Goal: Task Accomplishment & Management: Use online tool/utility

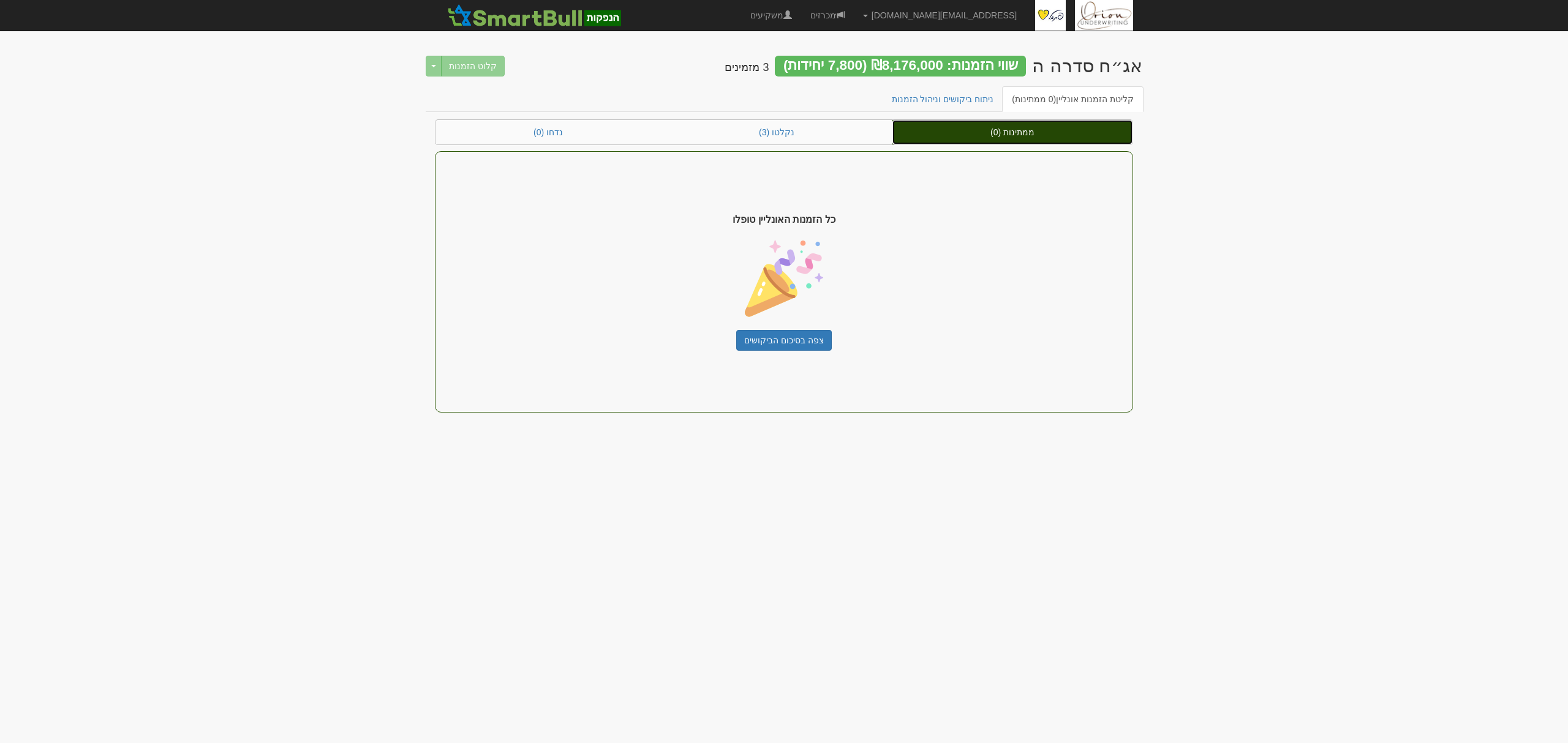
click at [1039, 120] on link "ממתינות (0)" at bounding box center [1013, 132] width 240 height 24
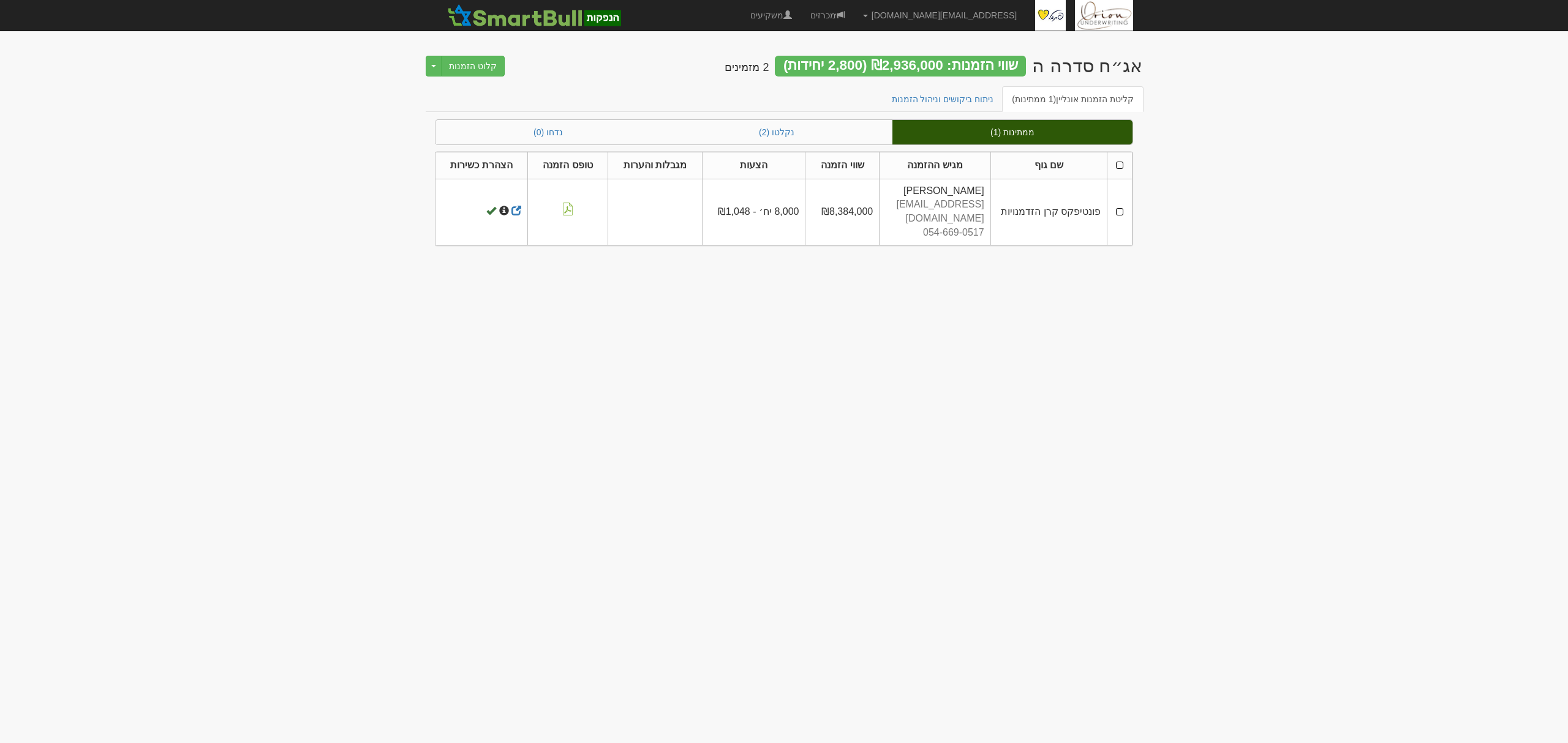
click at [1124, 202] on td at bounding box center [1120, 211] width 25 height 66
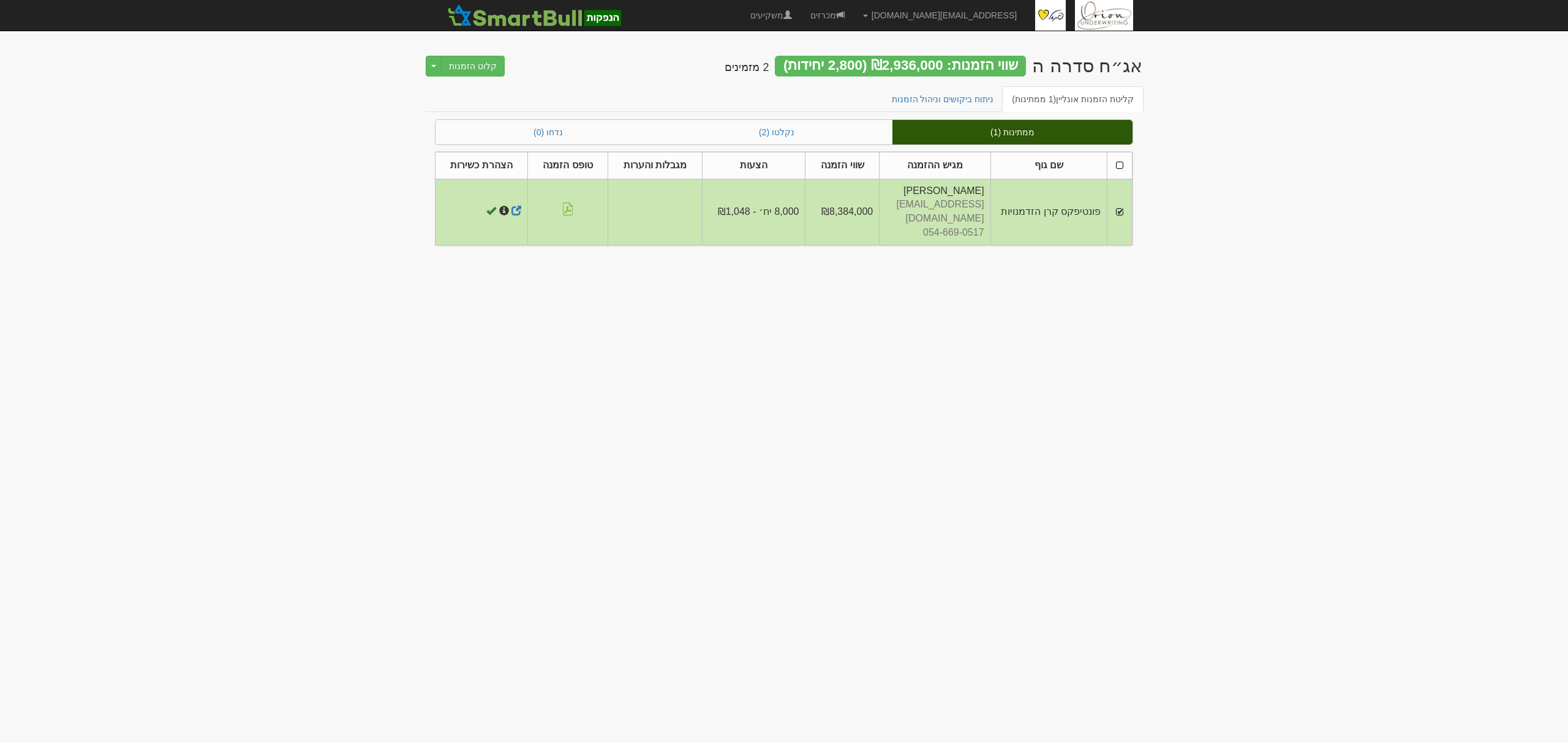
click at [500, 74] on div "אג״ח סדרה ה שווי הזמנות: ₪2,936,000 (2,800 יחידות) 2 מזמינים קלוט הזמנות Toggle…" at bounding box center [784, 65] width 716 height 43
click at [491, 71] on button "קלוט הזמנות" at bounding box center [473, 65] width 64 height 21
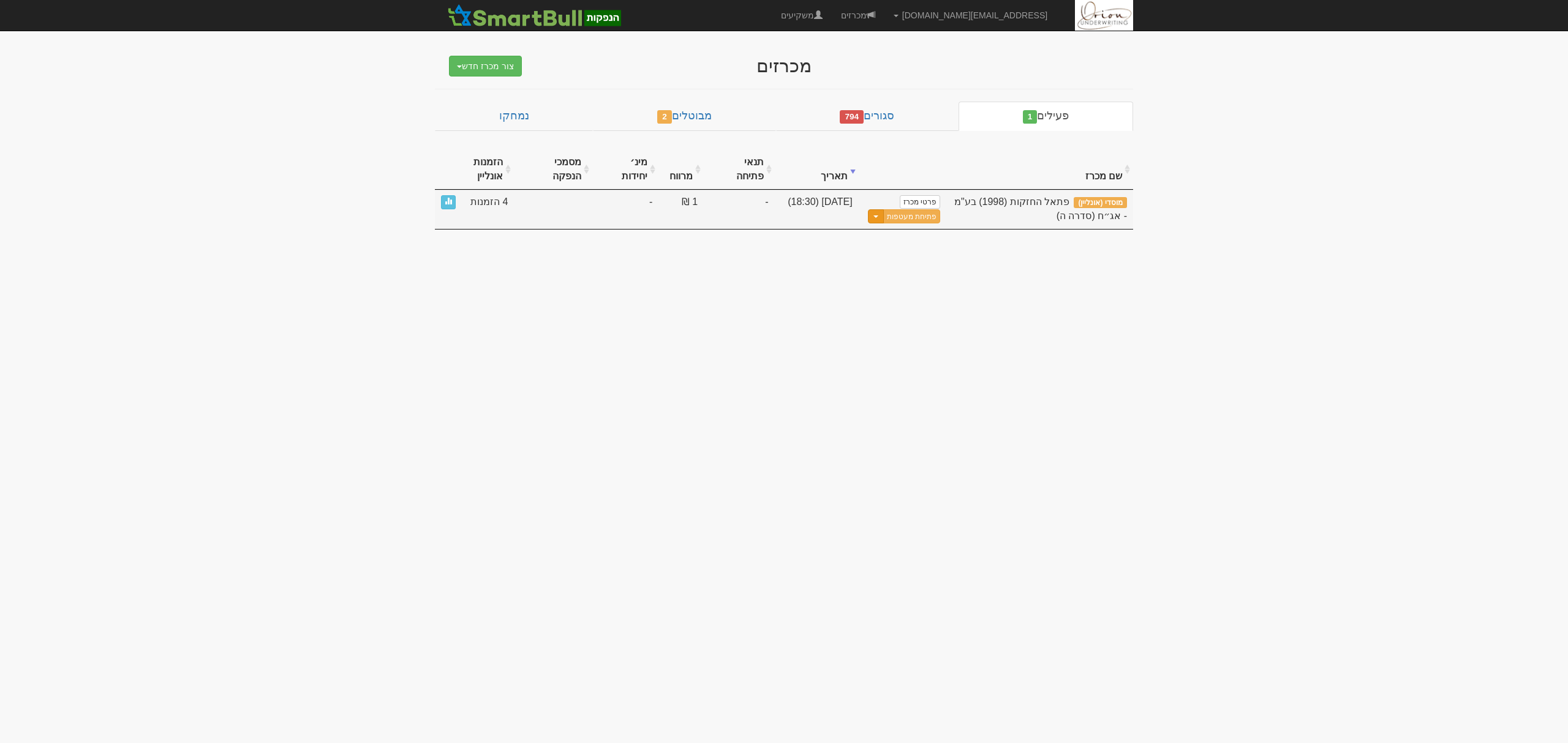
click at [878, 216] on span "button" at bounding box center [876, 216] width 5 height 3
click at [880, 245] on link "עדכן מסמכי הנפקה" at bounding box center [881, 252] width 117 height 16
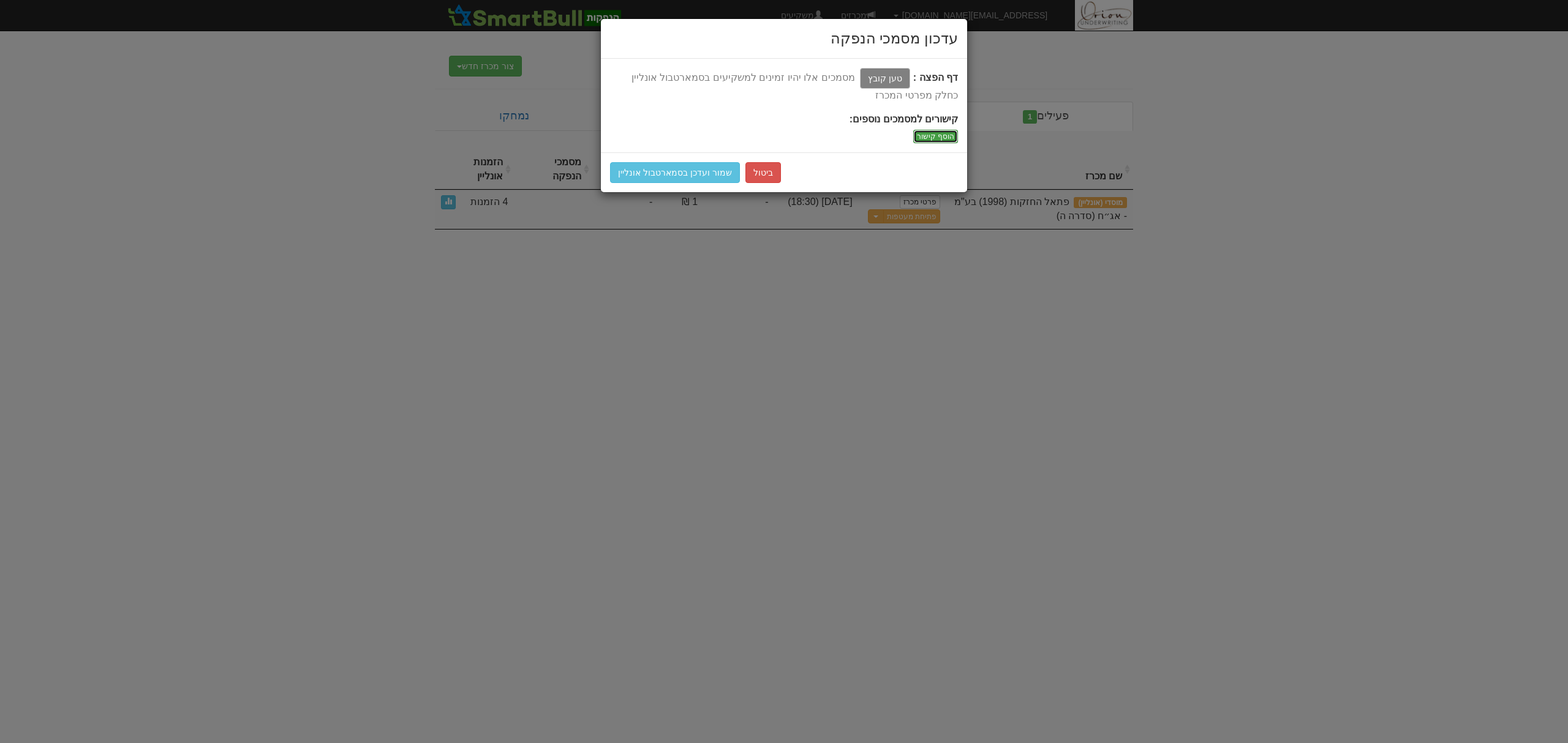
click at [936, 138] on button "הוסף קישור" at bounding box center [935, 137] width 44 height 13
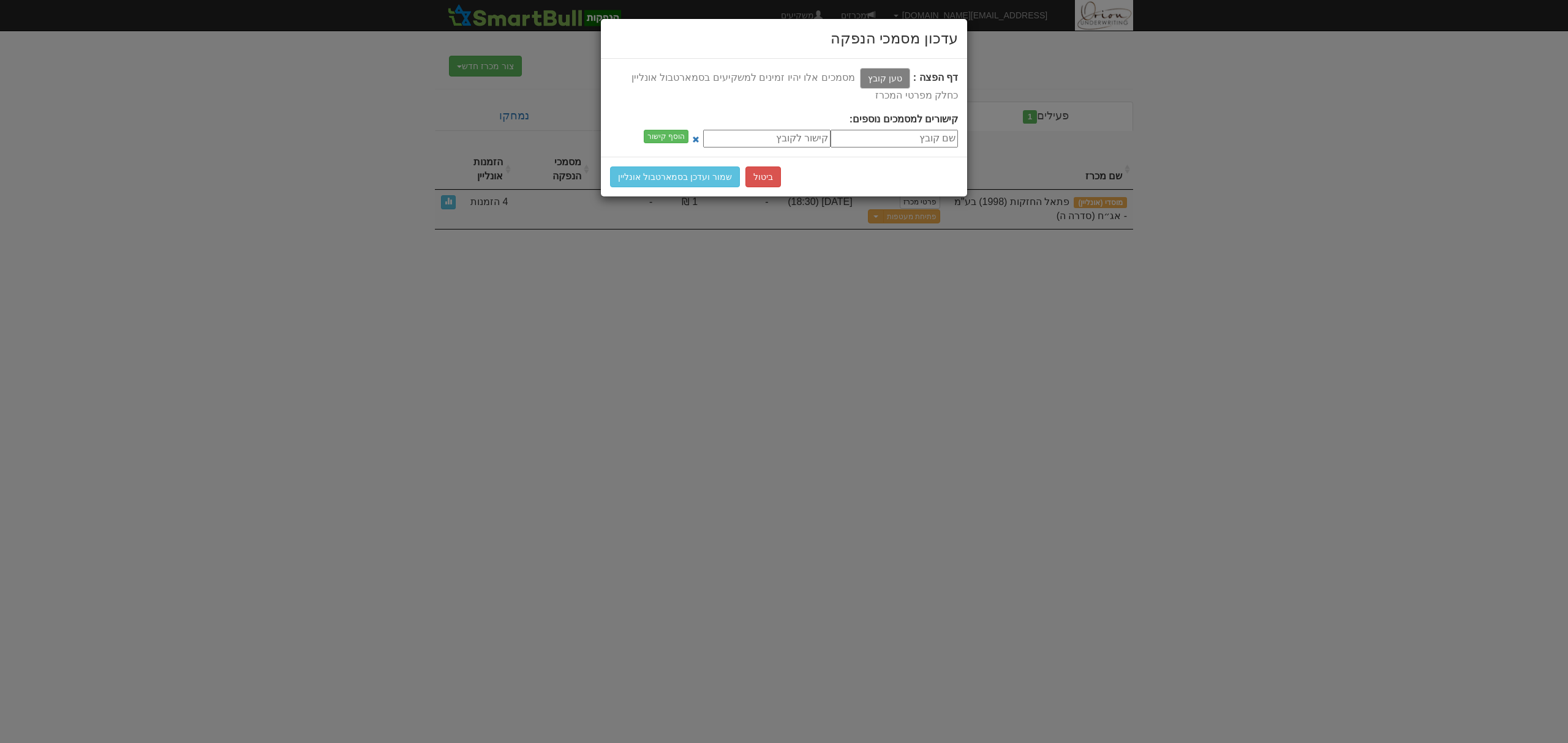
click at [748, 135] on input "text" at bounding box center [767, 138] width 128 height 18
click at [925, 135] on input "text" at bounding box center [894, 138] width 128 height 18
click at [680, 132] on button "הוסף קישור" at bounding box center [665, 137] width 44 height 13
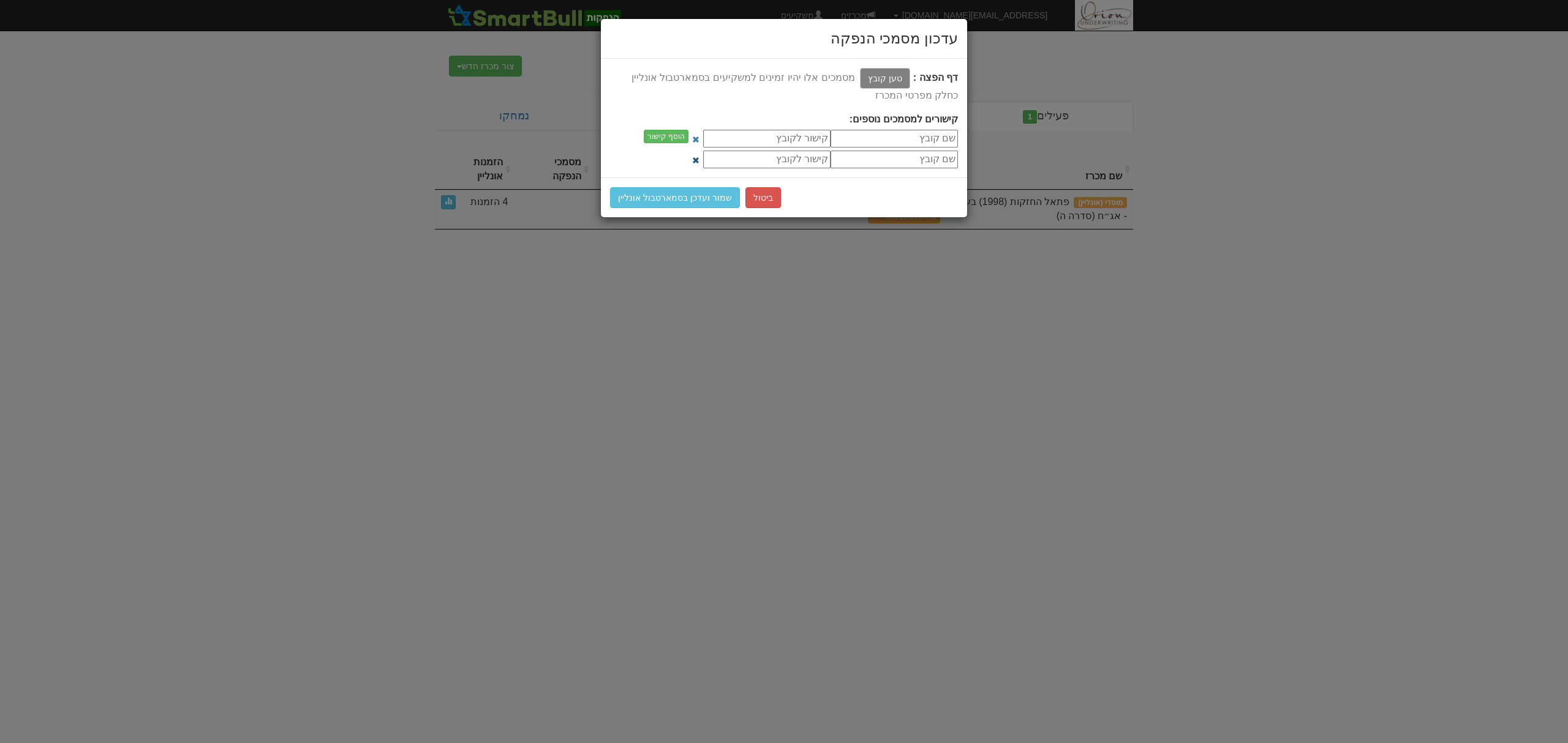
click at [700, 160] on span at bounding box center [695, 160] width 8 height 8
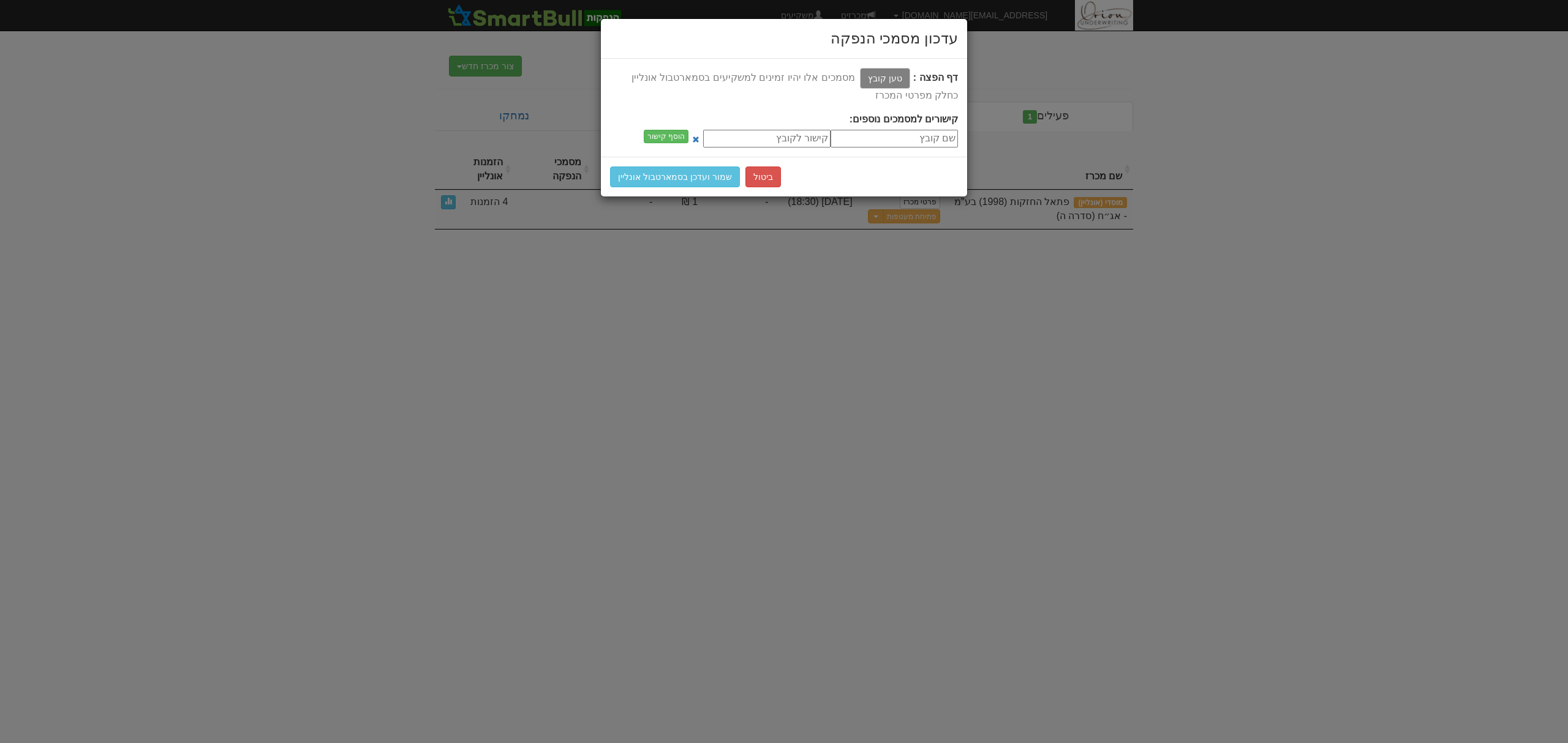
click at [706, 148] on div "דף הפצה : טען קובץ קישור לדף הפצה" at bounding box center [784, 107] width 367 height 98
click at [700, 143] on span at bounding box center [695, 139] width 8 height 8
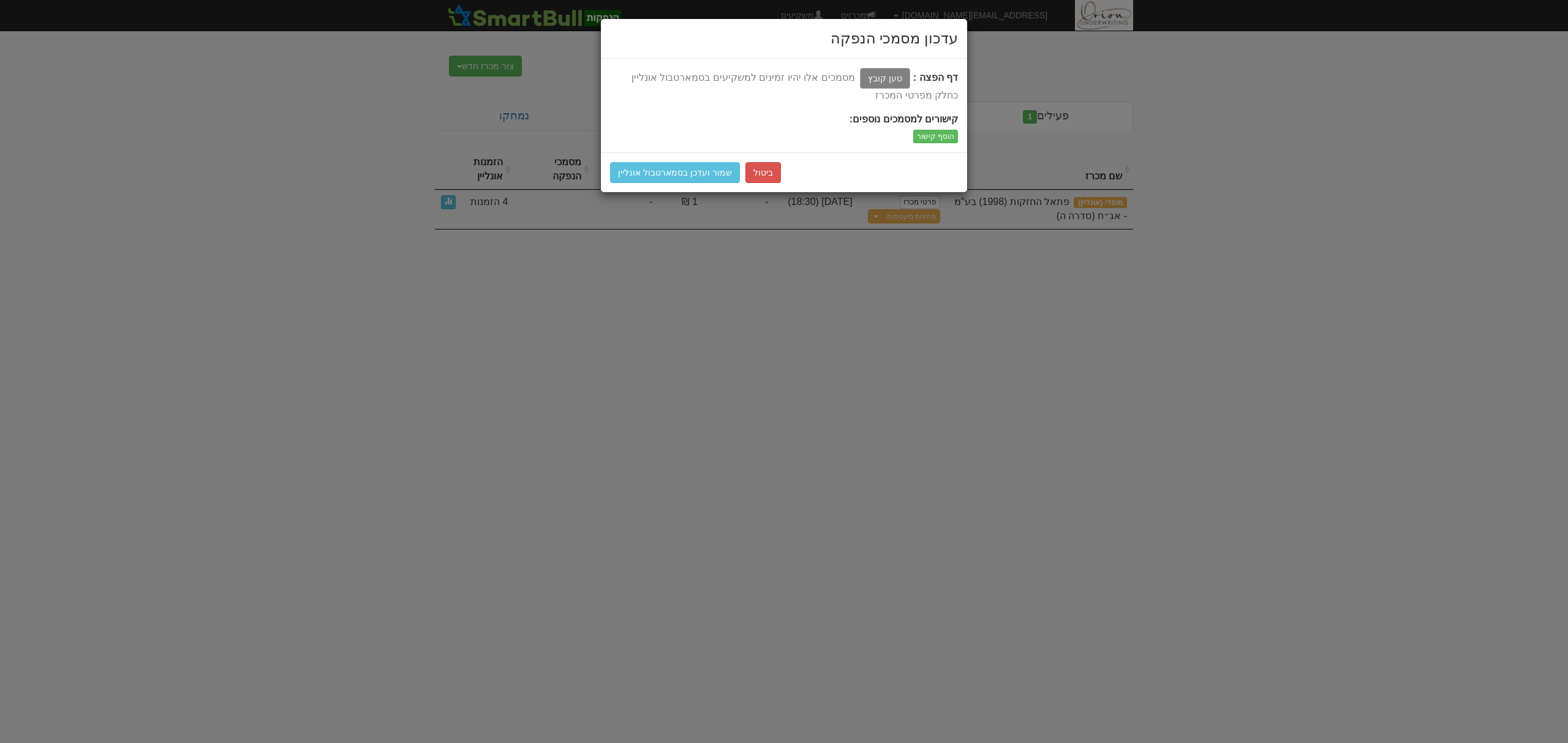
click at [890, 75] on label "טען קובץ" at bounding box center [885, 78] width 50 height 21
click at [857, 75] on input "טען קובץ" at bounding box center [857, 79] width 0 height 15
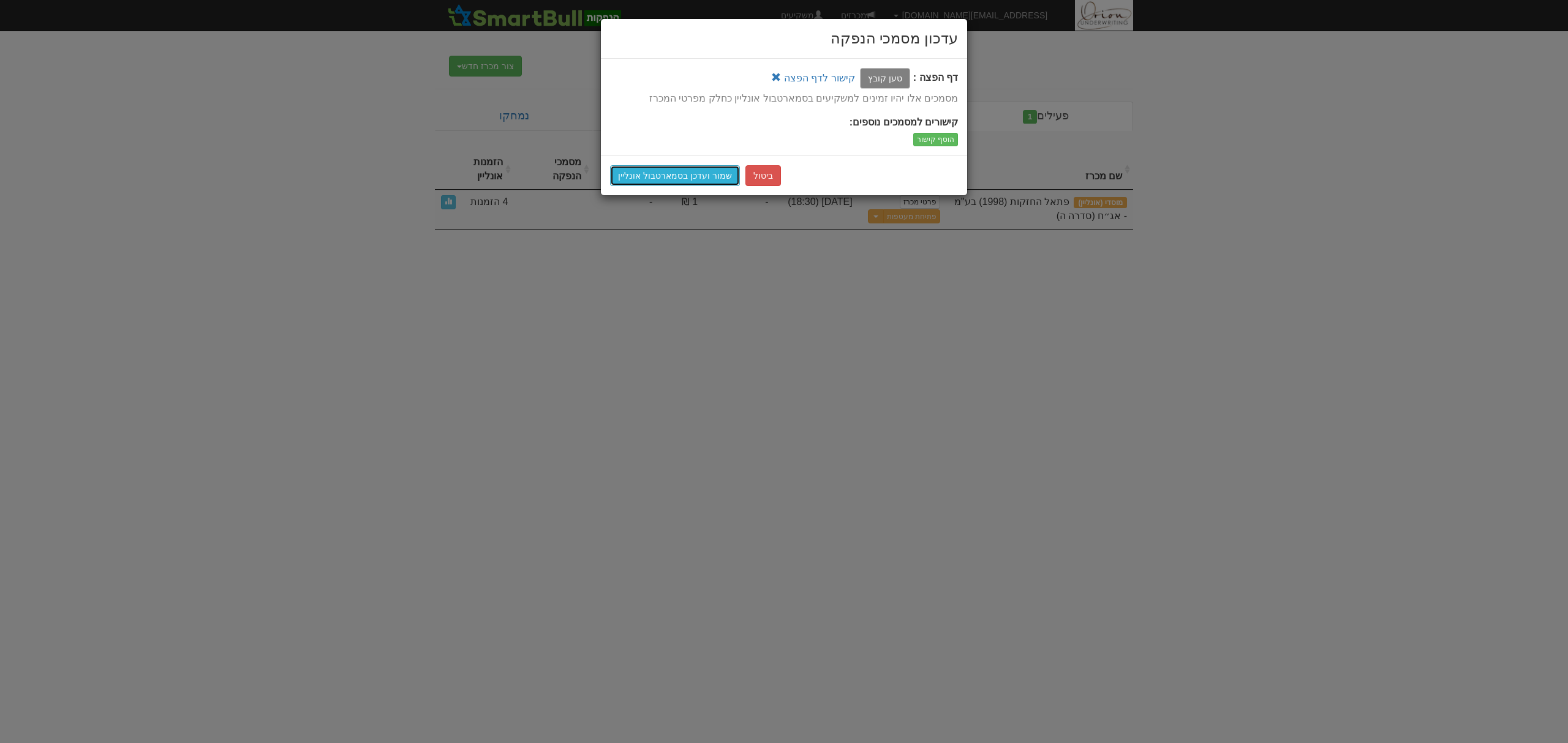
click at [687, 178] on button "שמור ועדכן בסמארטבול אונליין" at bounding box center [675, 175] width 130 height 21
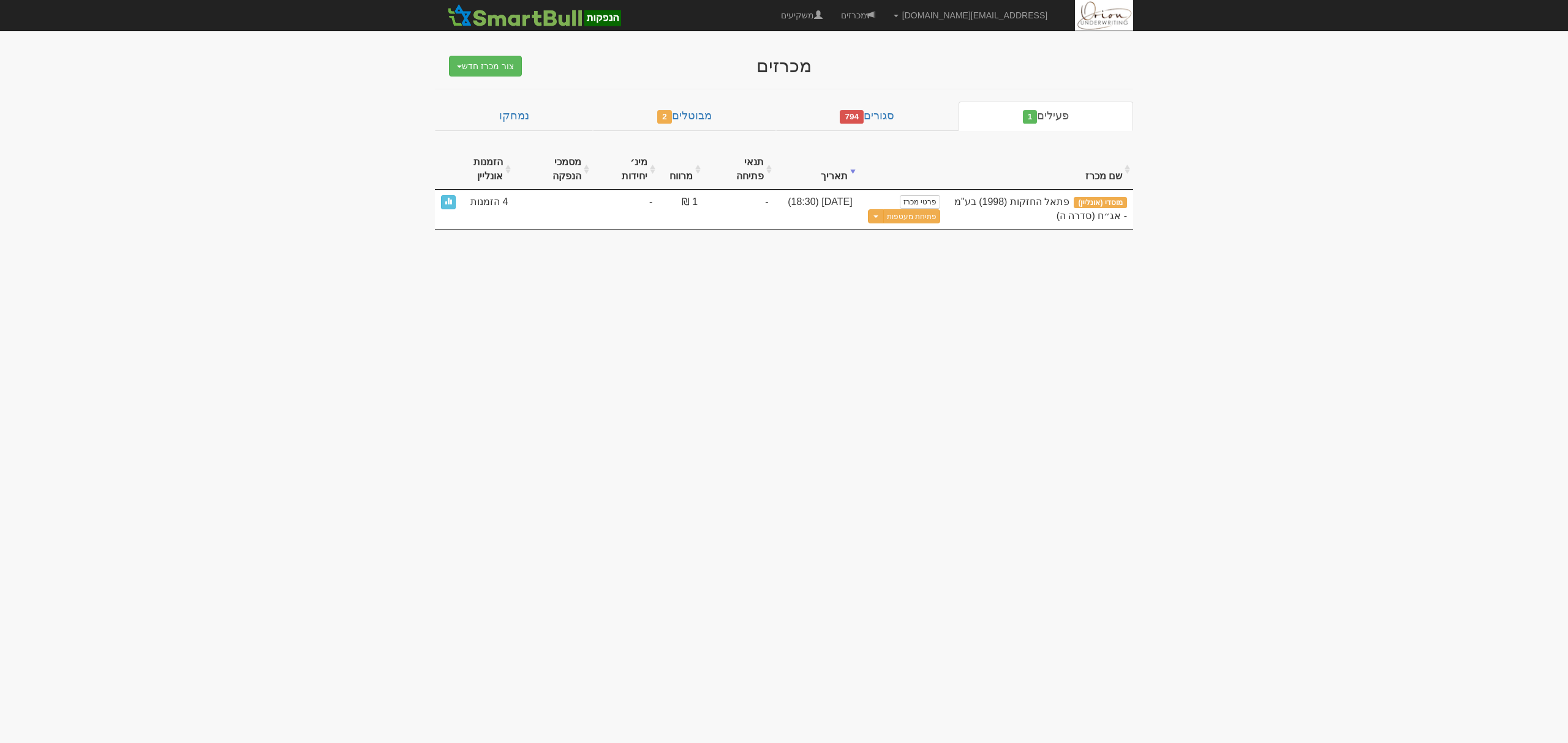
click at [893, 320] on body "hanpaka@orion-uw.com הגדרות חשבונות הנפקה תבניות הודעות קיבול" at bounding box center [784, 372] width 1568 height 743
drag, startPoint x: 888, startPoint y: 317, endPoint x: 968, endPoint y: 251, distance: 103.7
click at [968, 251] on body "hanpaka@orion-uw.com הגדרות חשבונות הנפקה תבניות הודעות קיבול" at bounding box center [784, 372] width 1568 height 743
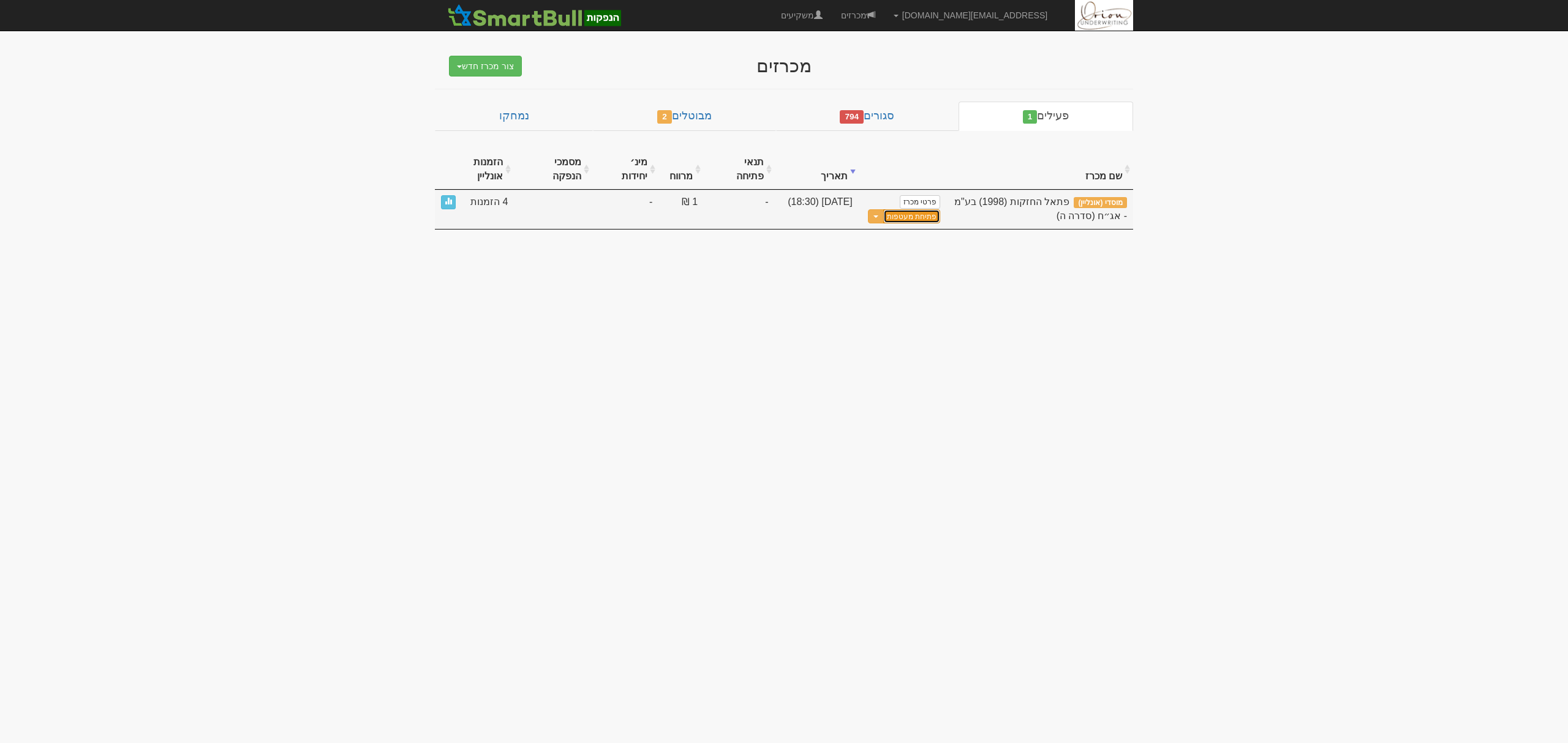
click at [908, 210] on button "פתיחת מעטפות" at bounding box center [912, 216] width 57 height 14
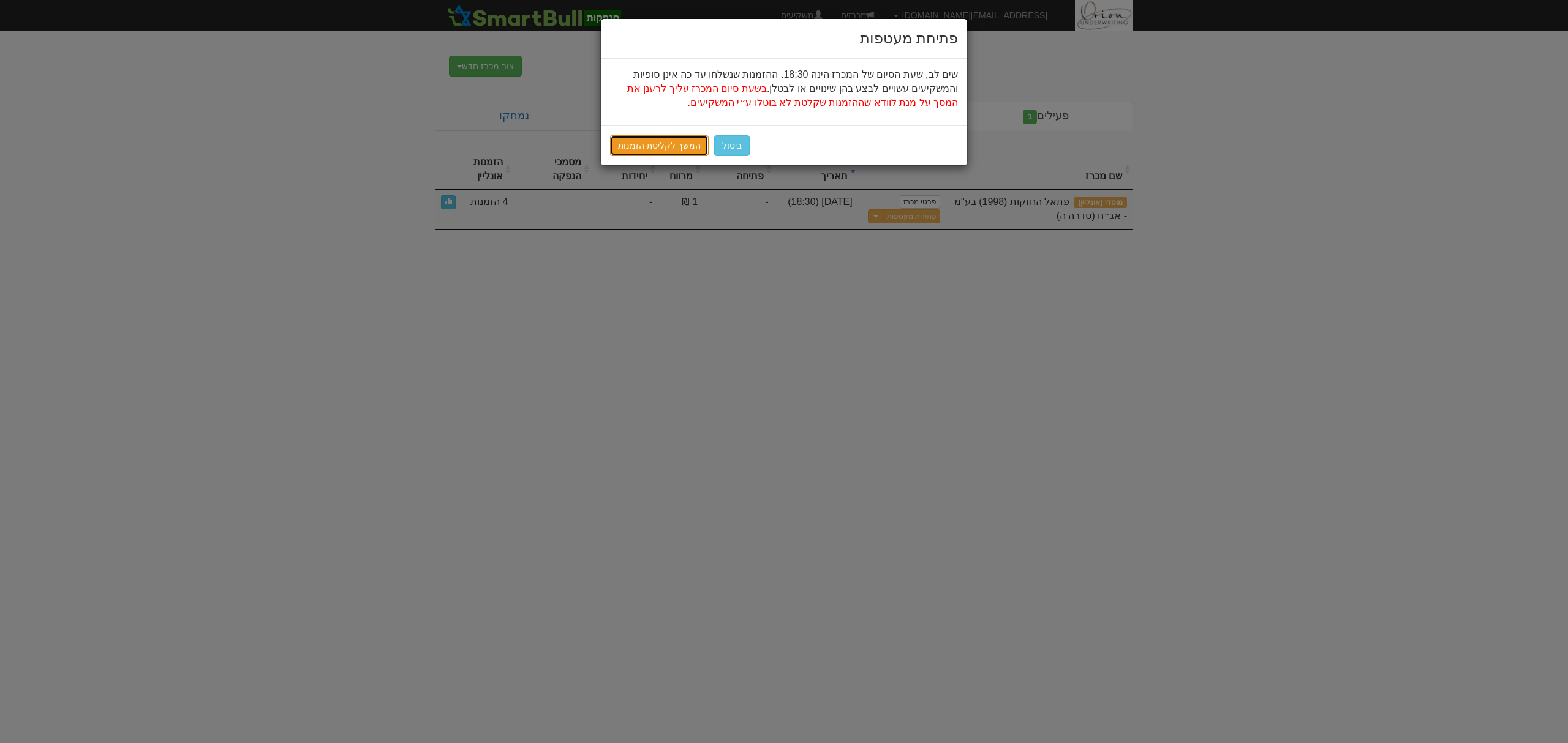
click at [649, 154] on link "המשך לקליטת הזמנות" at bounding box center [659, 145] width 99 height 21
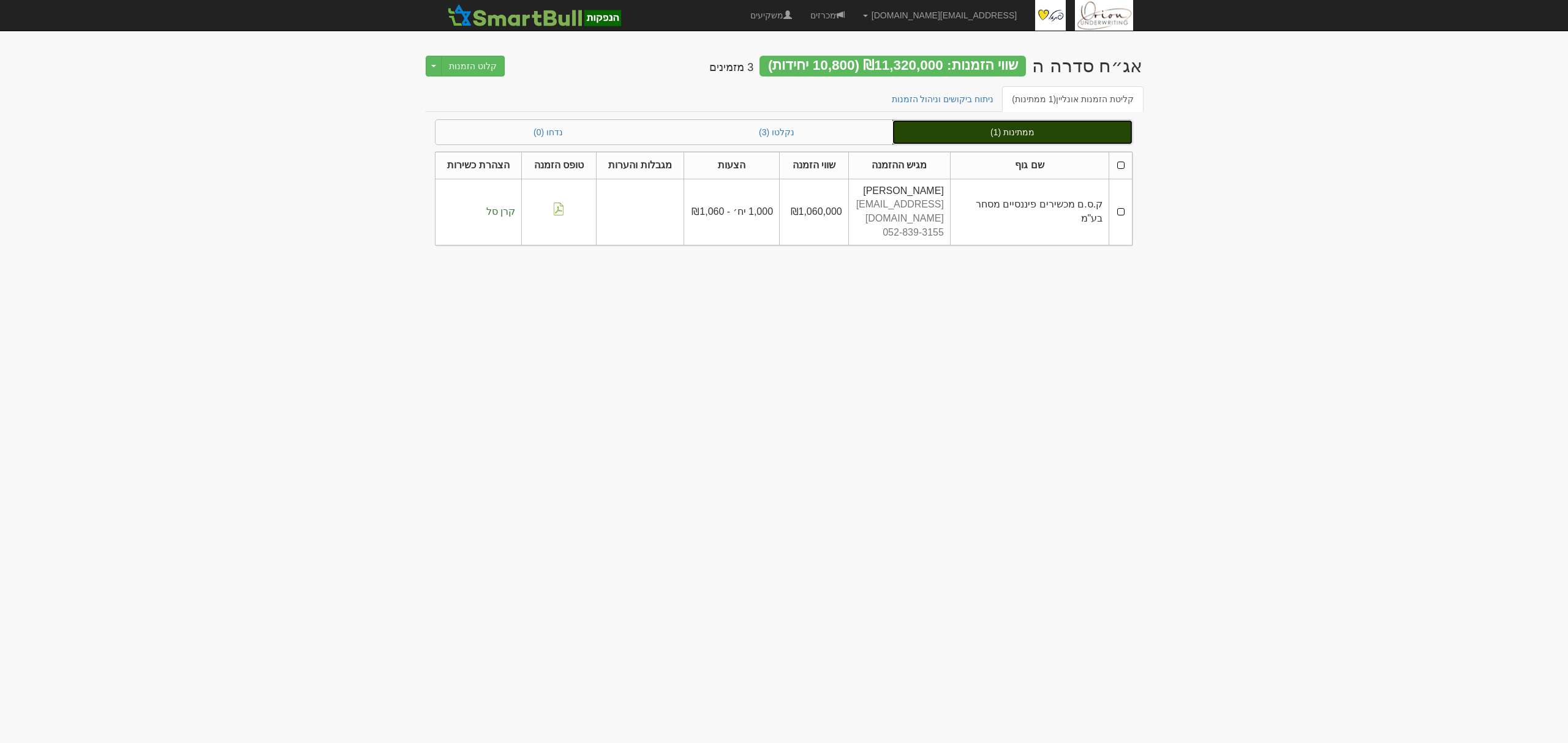
click at [1062, 128] on link "ממתינות (1)" at bounding box center [1013, 132] width 240 height 24
click at [1067, 128] on link "ממתינות (1)" at bounding box center [1013, 132] width 240 height 24
click at [1117, 208] on td at bounding box center [1121, 211] width 23 height 66
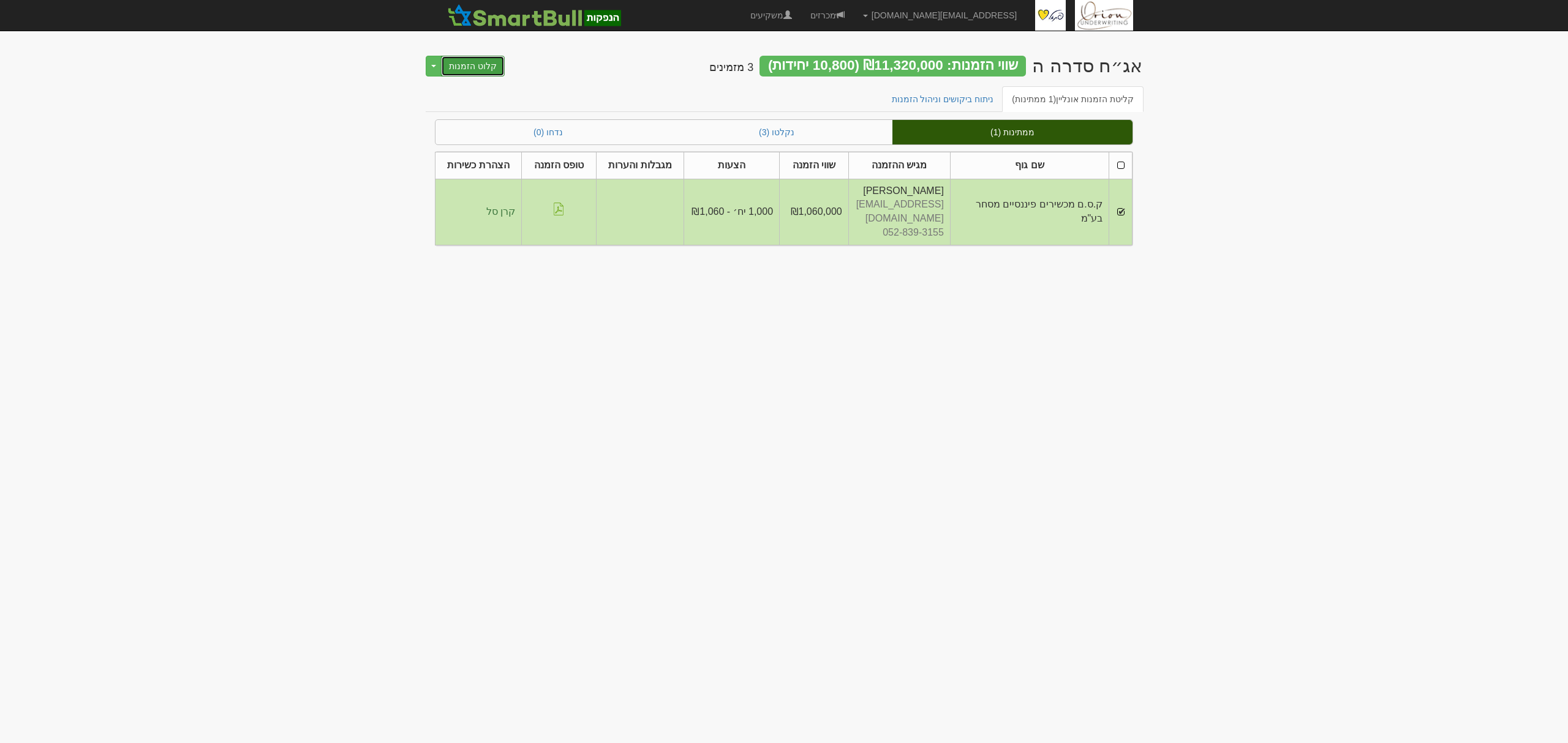
click at [487, 70] on button "קלוט הזמנות" at bounding box center [473, 65] width 64 height 21
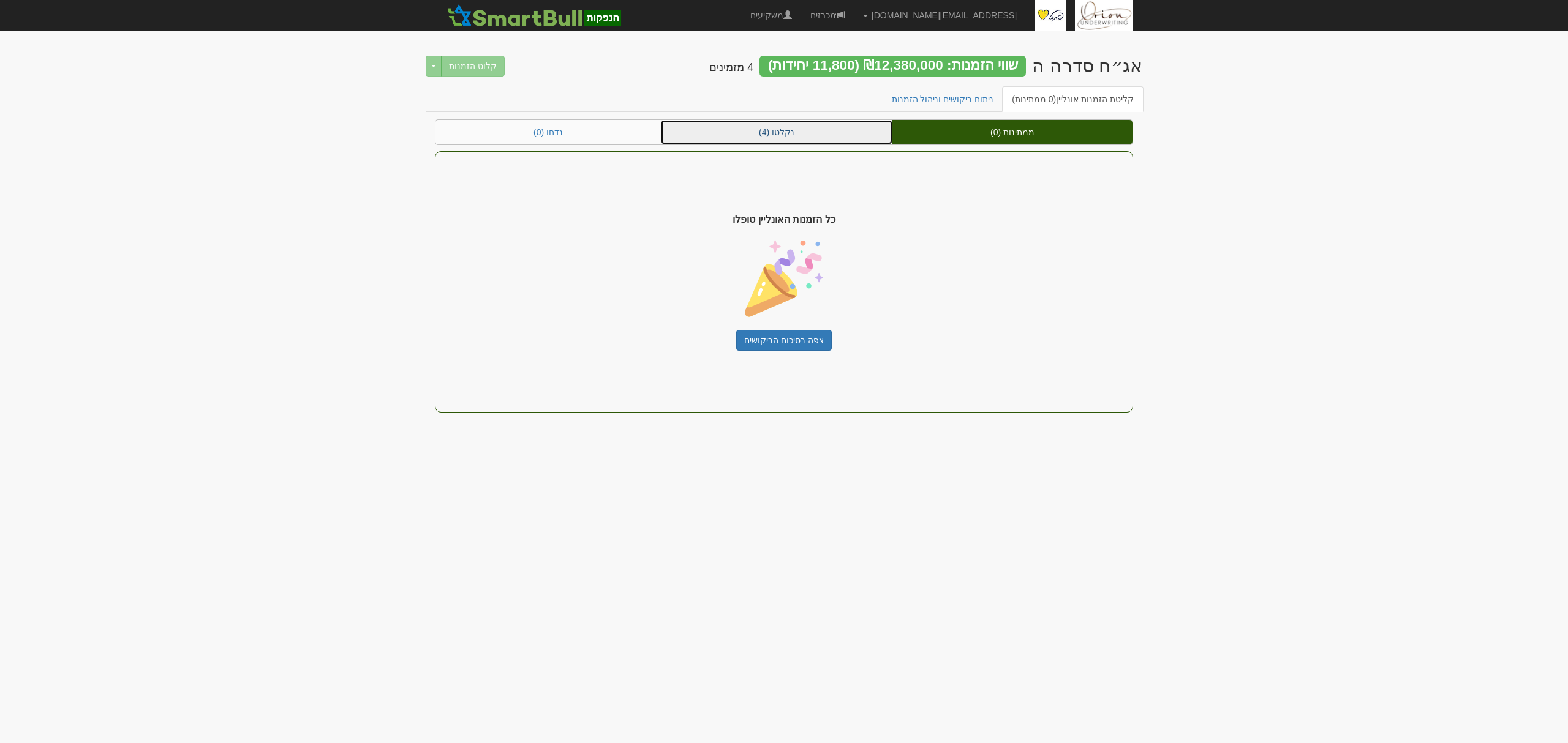
click at [768, 123] on link "נקלטו (4)" at bounding box center [777, 132] width 232 height 24
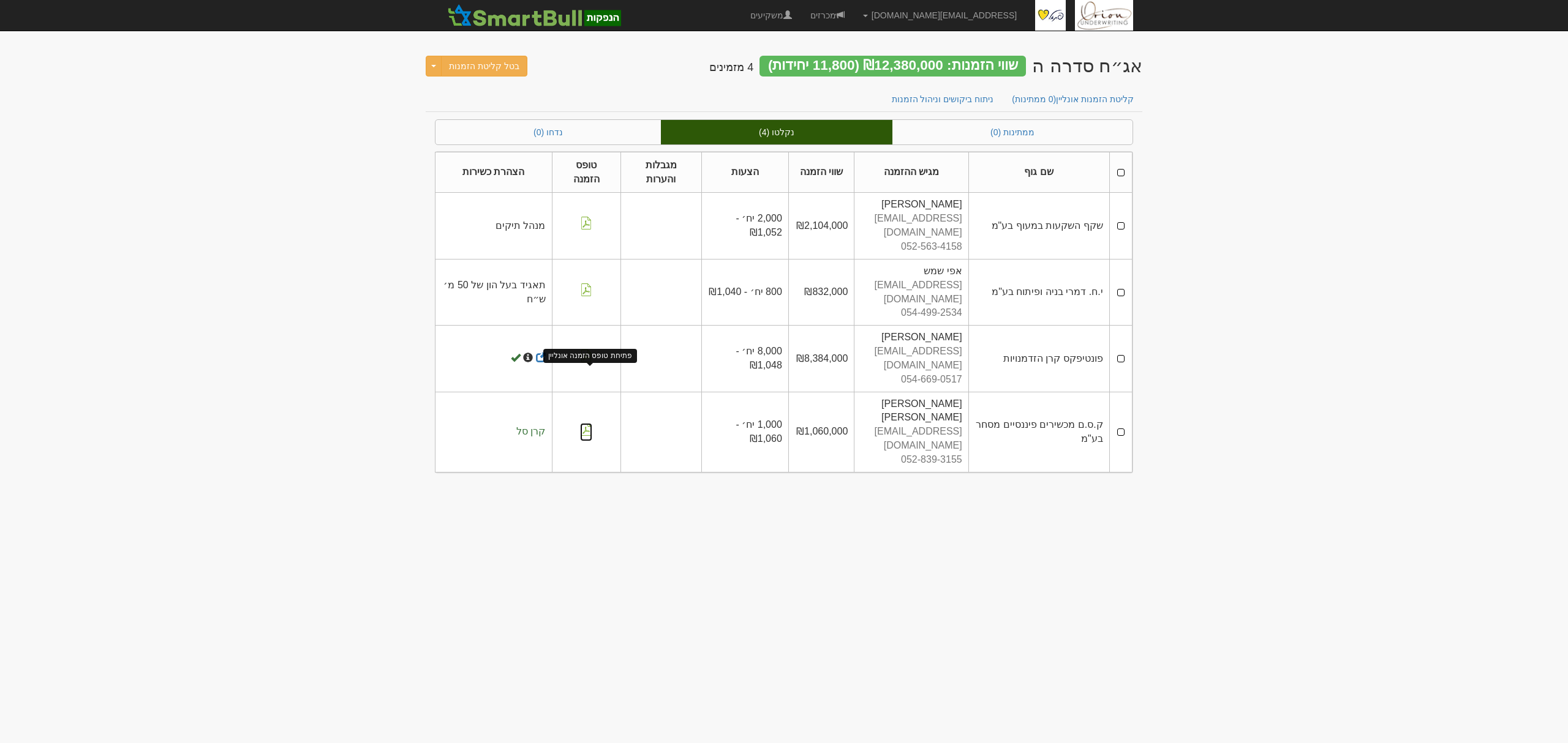
click at [584, 423] on img at bounding box center [586, 429] width 13 height 13
